Goal: Task Accomplishment & Management: Manage account settings

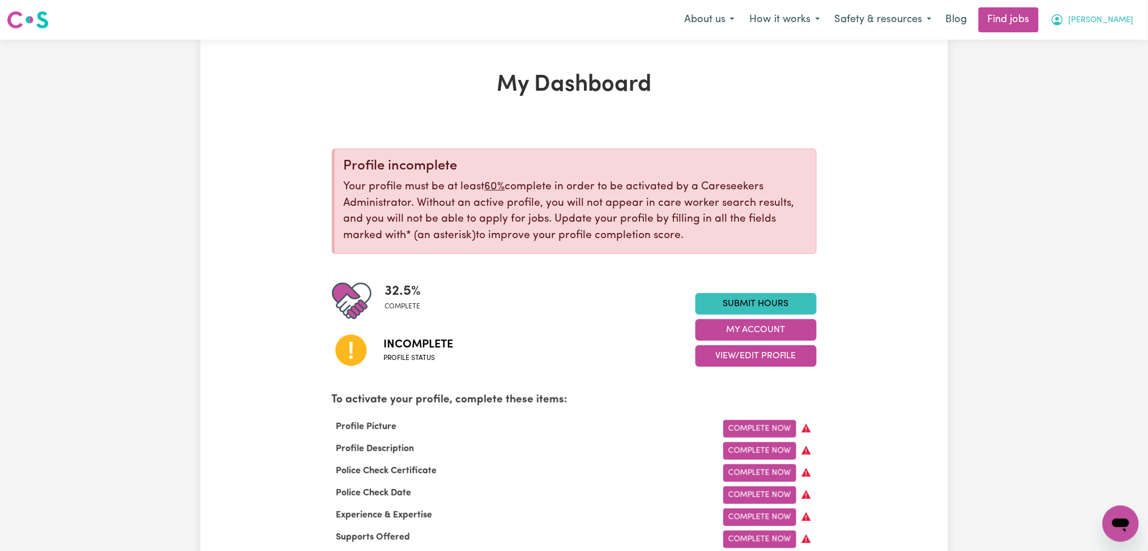
click at [1095, 29] on button "[PERSON_NAME]" at bounding box center [1093, 20] width 98 height 24
click at [1088, 87] on link "Logout" at bounding box center [1097, 87] width 90 height 22
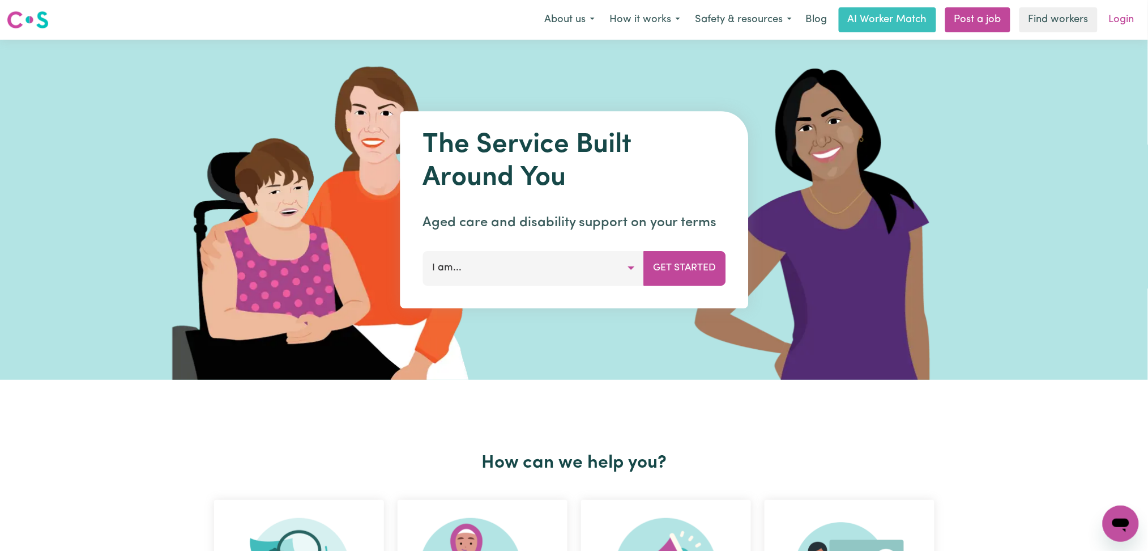
click at [1134, 19] on link "Login" at bounding box center [1122, 19] width 39 height 25
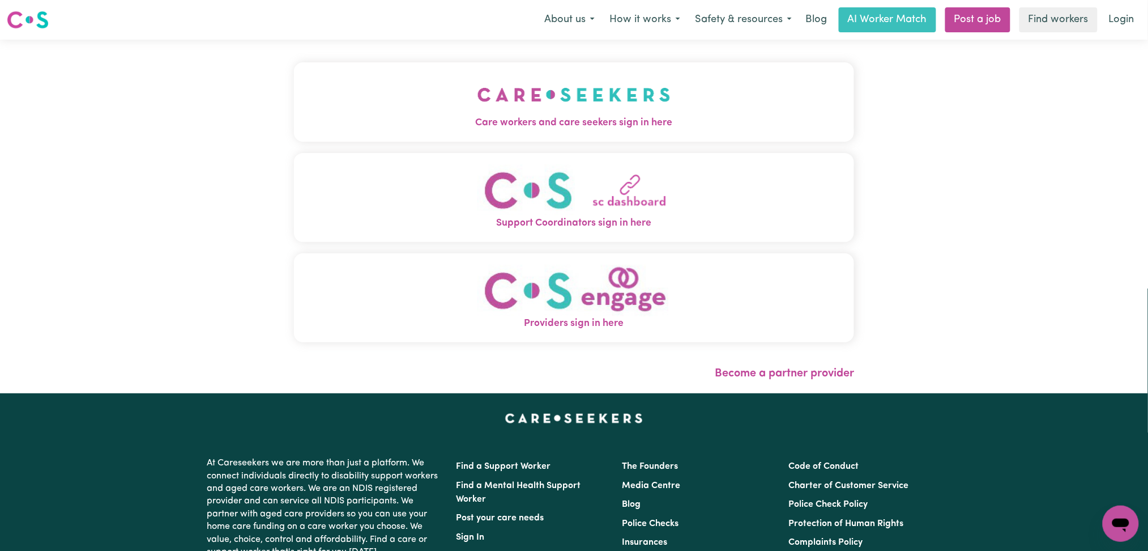
click at [561, 123] on span "Care workers and care seekers sign in here" at bounding box center [574, 123] width 561 height 15
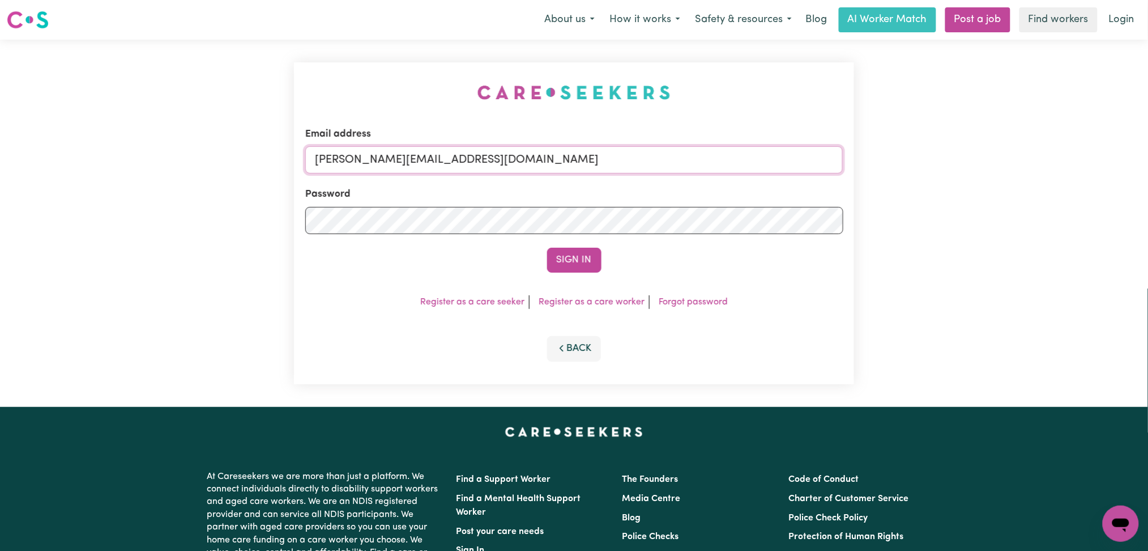
drag, startPoint x: 465, startPoint y: 169, endPoint x: 459, endPoint y: 173, distance: 7.3
click at [465, 169] on input "[PERSON_NAME][EMAIL_ADDRESS][DOMAIN_NAME]" at bounding box center [574, 159] width 538 height 27
drag, startPoint x: 373, startPoint y: 157, endPoint x: 691, endPoint y: 199, distance: 320.6
click at [705, 197] on form "Email address Superuser~[EMAIL_ADDRESS][DOMAIN_NAME] Password Sign In" at bounding box center [574, 200] width 538 height 146
type input "Superuser~[EMAIL_ADDRESS][DOMAIN_NAME]"
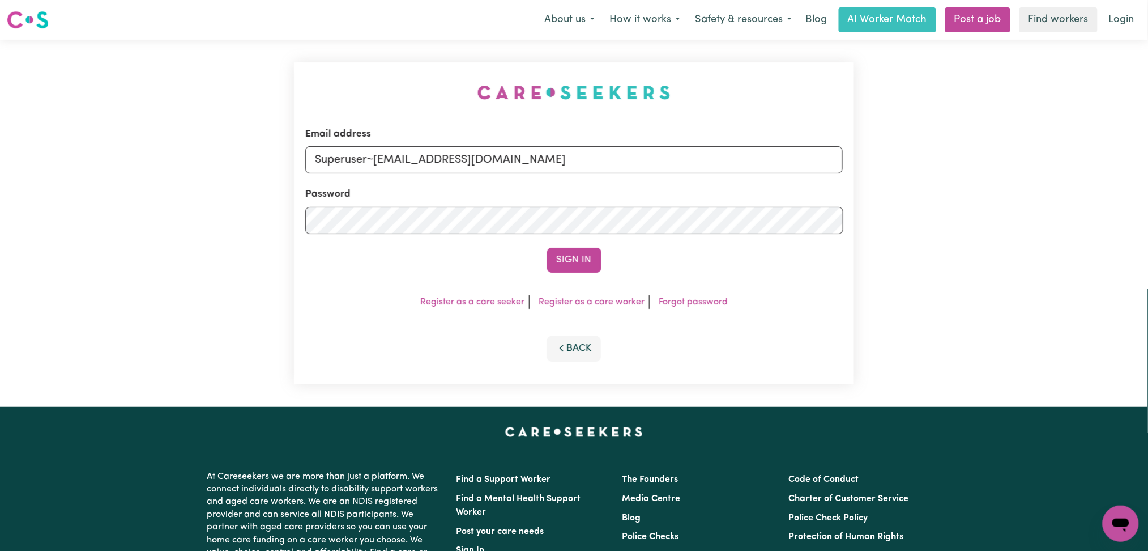
click at [588, 274] on div "Email address Superuser~[EMAIL_ADDRESS][DOMAIN_NAME] Password Sign In Register …" at bounding box center [574, 223] width 561 height 322
click at [588, 262] on button "Sign In" at bounding box center [574, 260] width 54 height 25
